Goal: Information Seeking & Learning: Learn about a topic

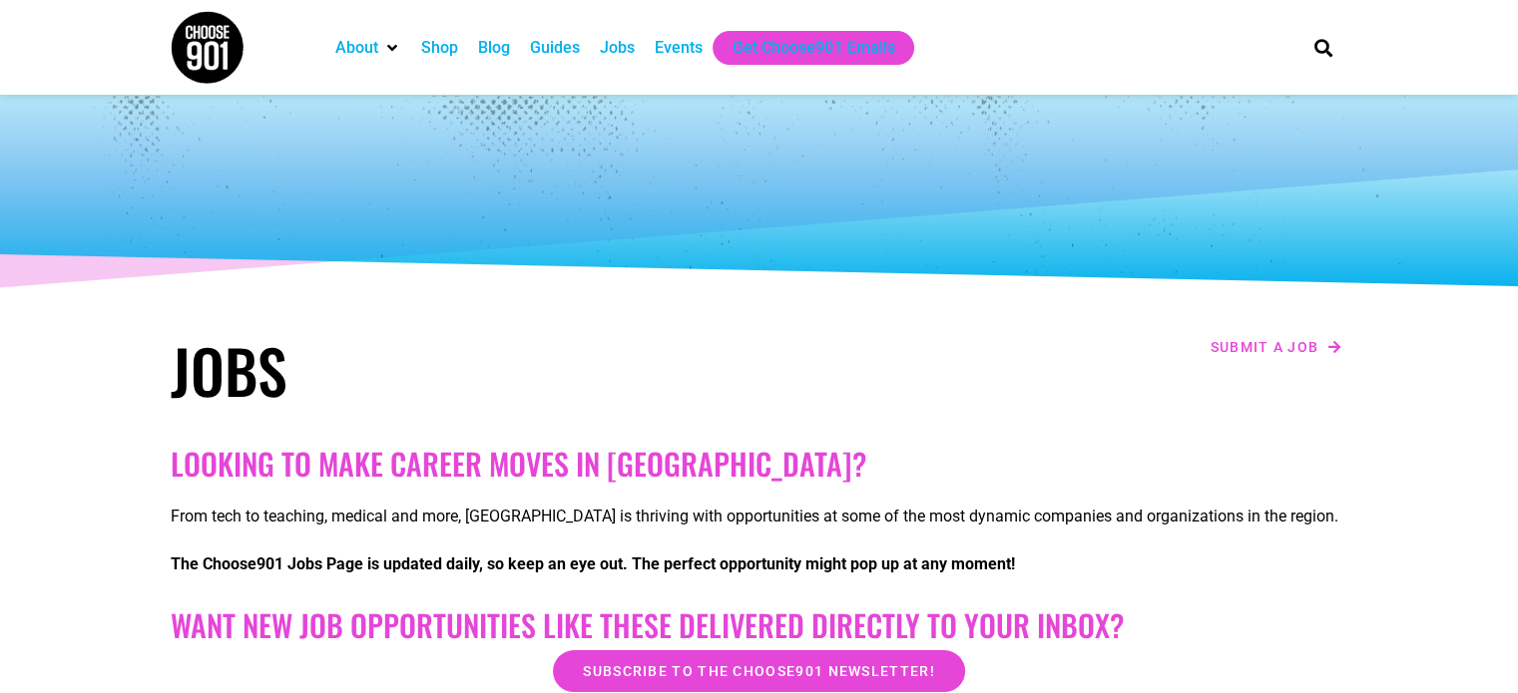
click at [620, 51] on div "Jobs" at bounding box center [617, 48] width 35 height 24
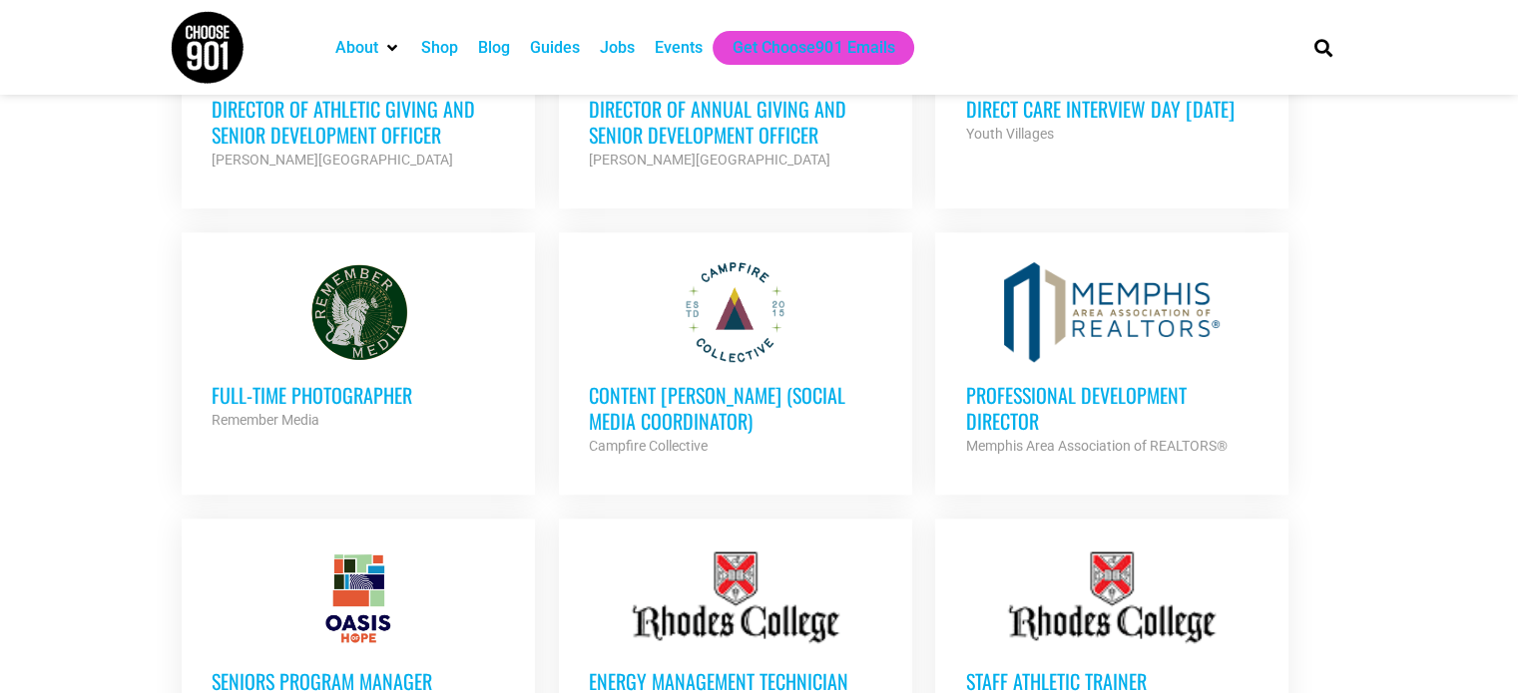
scroll to position [1596, 0]
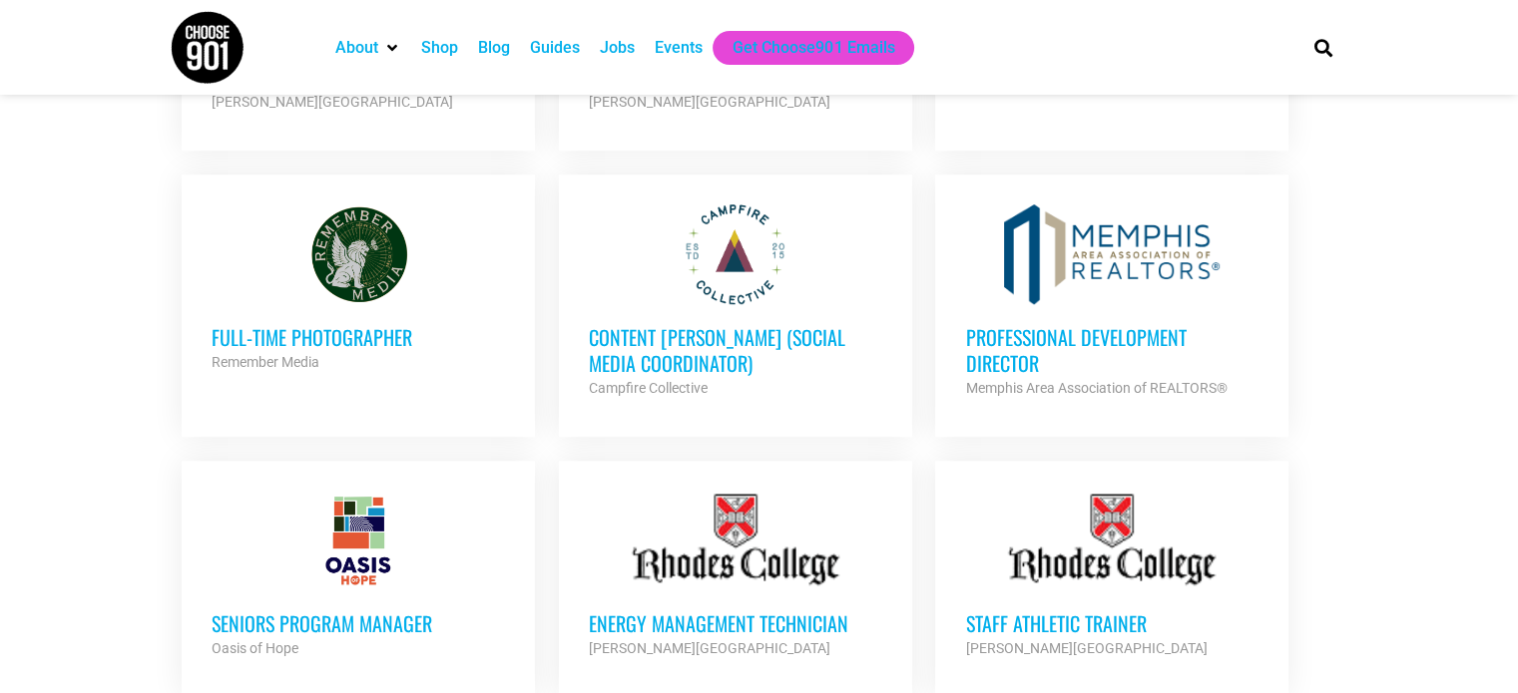
click at [1146, 324] on h3 "Professional Development Director" at bounding box center [1111, 350] width 293 height 52
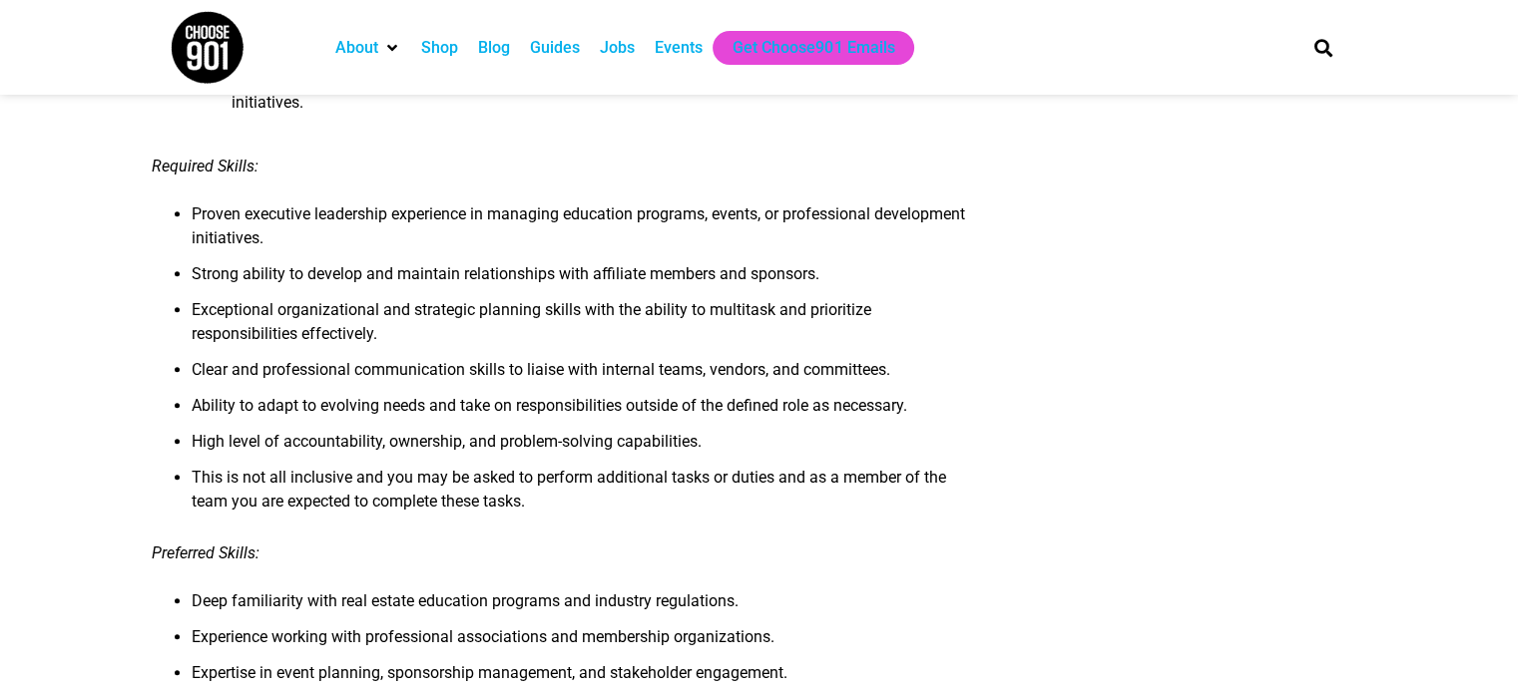
scroll to position [1596, 0]
